Goal: Transaction & Acquisition: Purchase product/service

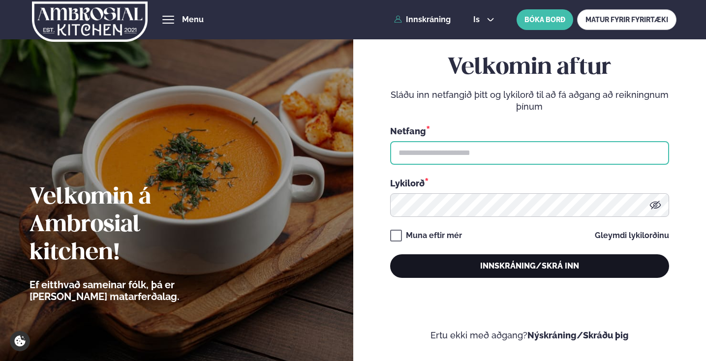
type input "**********"
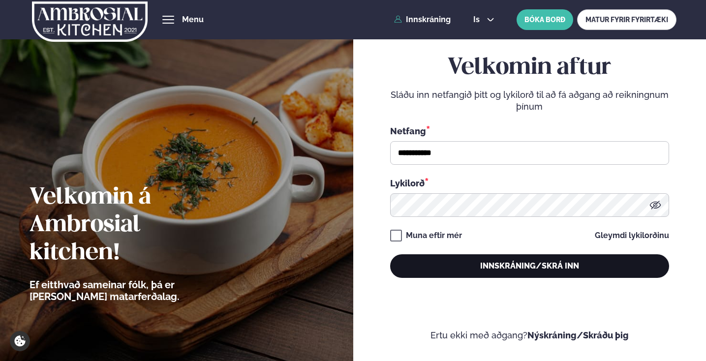
click at [530, 263] on button "Innskráning/Skrá inn" at bounding box center [529, 266] width 279 height 24
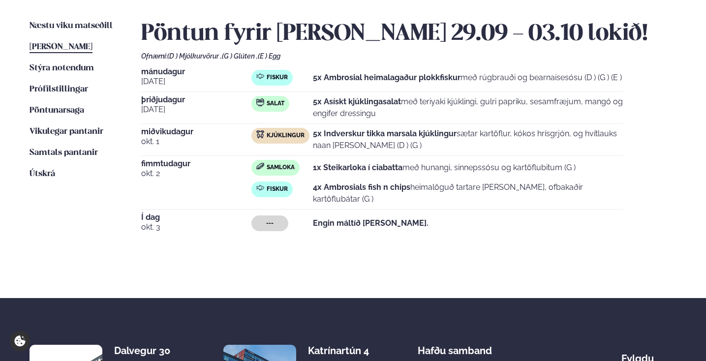
scroll to position [199, 0]
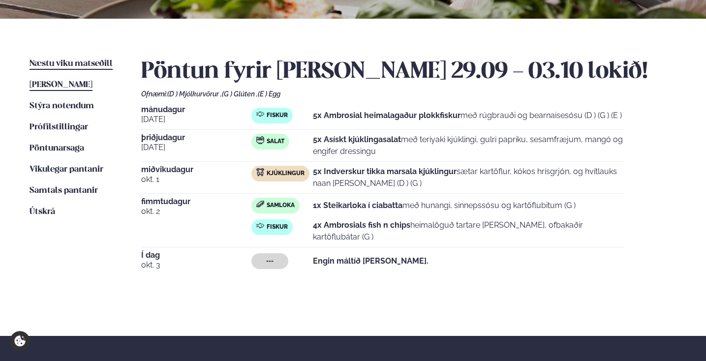
click at [78, 67] on span "Næstu viku matseðill" at bounding box center [71, 64] width 83 height 8
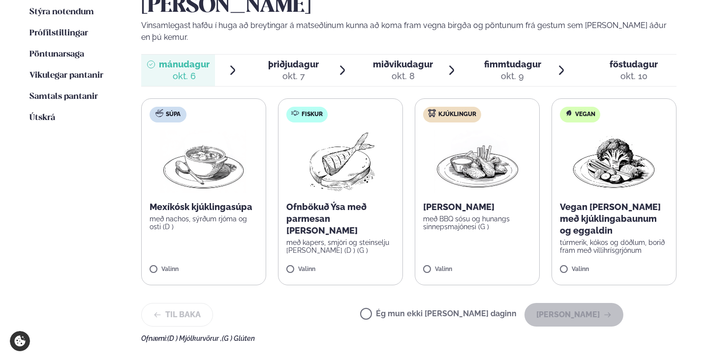
scroll to position [296, 0]
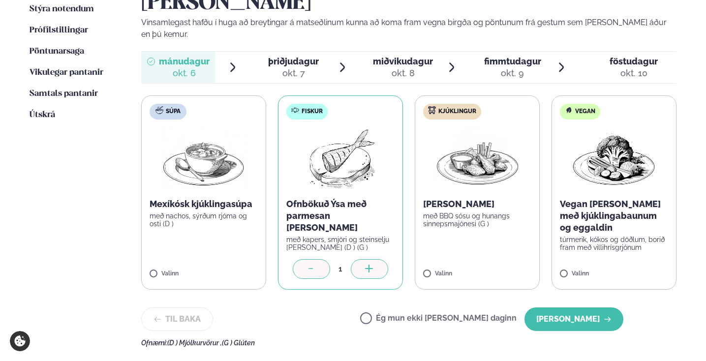
click at [377, 259] on div at bounding box center [369, 269] width 37 height 20
click at [578, 307] on button "[PERSON_NAME]" at bounding box center [573, 319] width 99 height 24
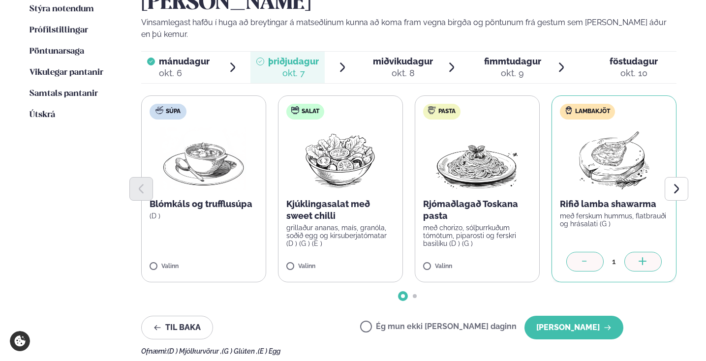
click at [644, 252] on div at bounding box center [642, 262] width 37 height 20
click at [586, 316] on button "[PERSON_NAME]" at bounding box center [573, 328] width 99 height 24
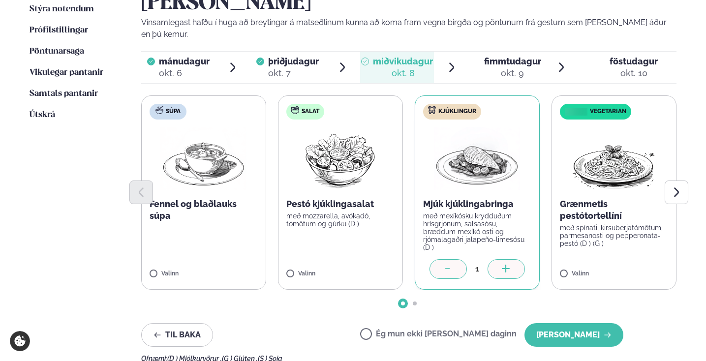
click at [503, 265] on icon at bounding box center [506, 270] width 10 height 10
click at [585, 323] on button "[PERSON_NAME]" at bounding box center [573, 335] width 99 height 24
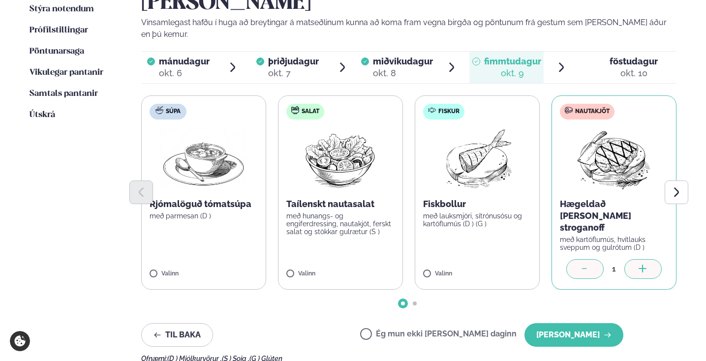
click at [644, 268] on icon at bounding box center [642, 268] width 8 height 1
click at [502, 265] on icon at bounding box center [506, 270] width 10 height 10
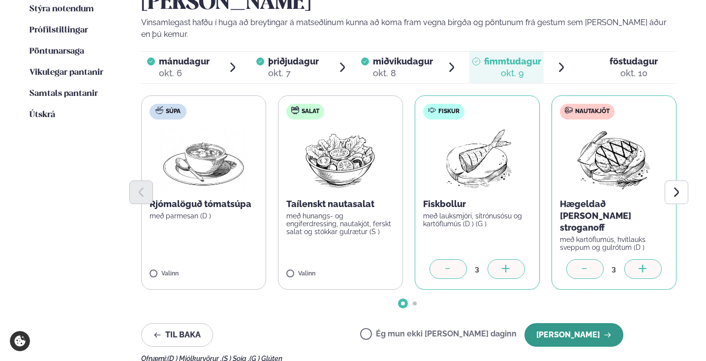
click at [576, 323] on button "[PERSON_NAME]" at bounding box center [573, 335] width 99 height 24
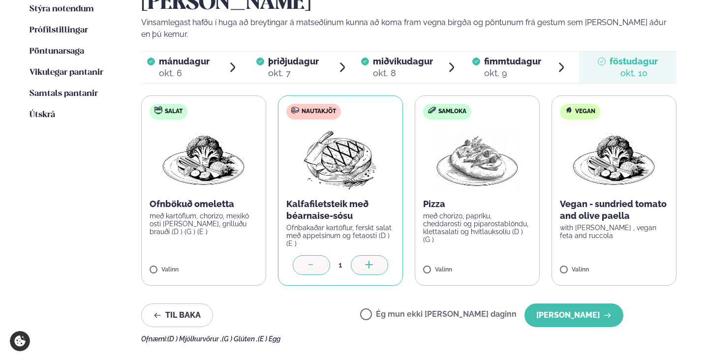
click at [372, 261] on icon at bounding box center [369, 266] width 10 height 10
click at [578, 304] on button "[PERSON_NAME]" at bounding box center [573, 316] width 99 height 24
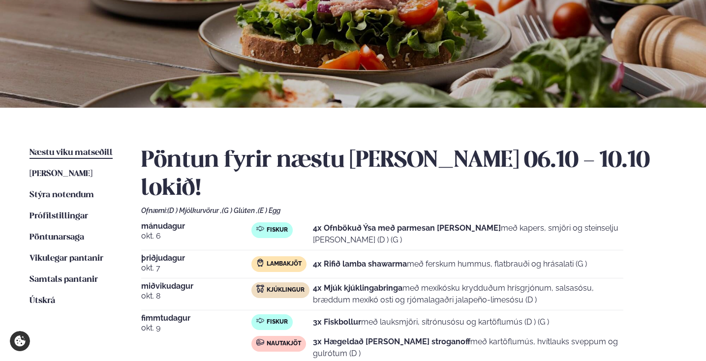
scroll to position [0, 0]
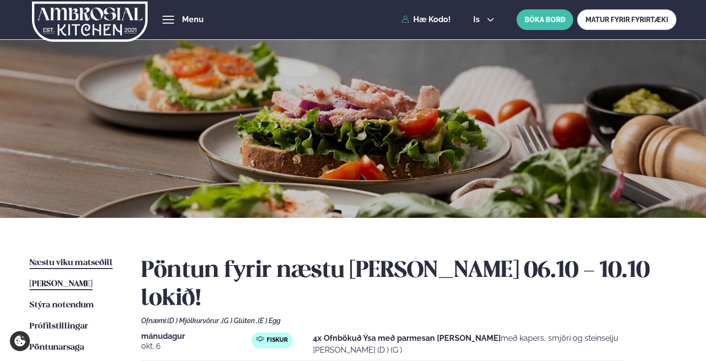
click at [65, 285] on span "[PERSON_NAME]" at bounding box center [61, 284] width 63 height 8
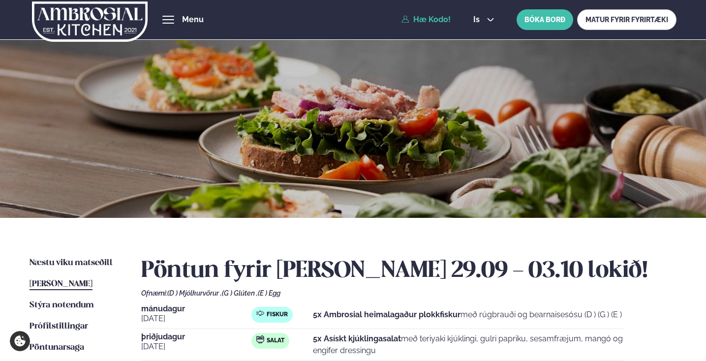
click at [0, 0] on span "Matseðill" at bounding box center [0, 0] width 0 height 0
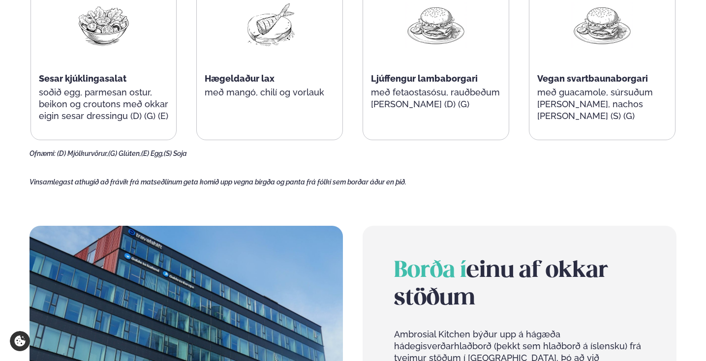
scroll to position [505, 0]
